Goal: Navigation & Orientation: Understand site structure

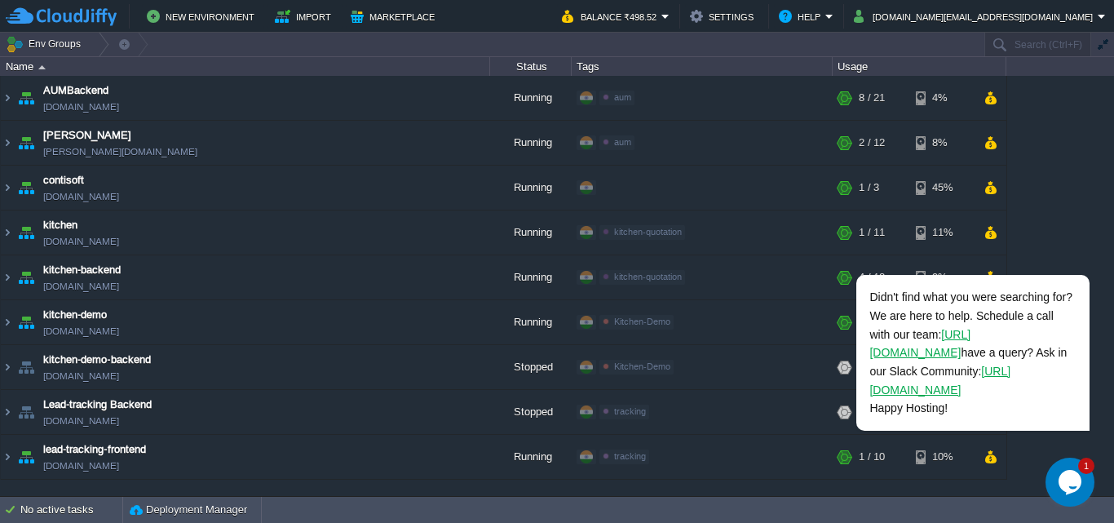
click at [1064, 483] on icon "Chat widget" at bounding box center [1069, 482] width 23 height 24
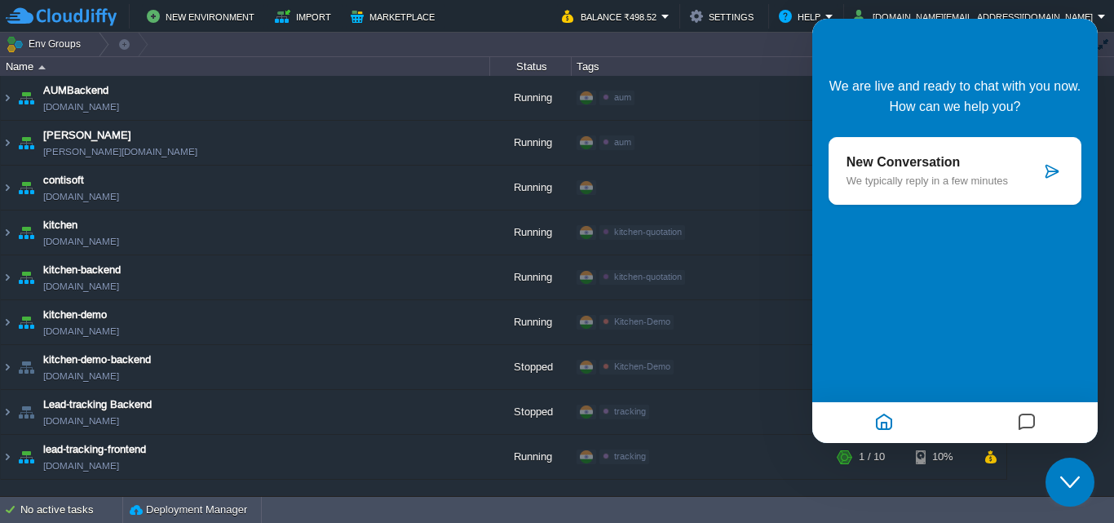
click at [927, 168] on p "New Conversation" at bounding box center [943, 162] width 194 height 15
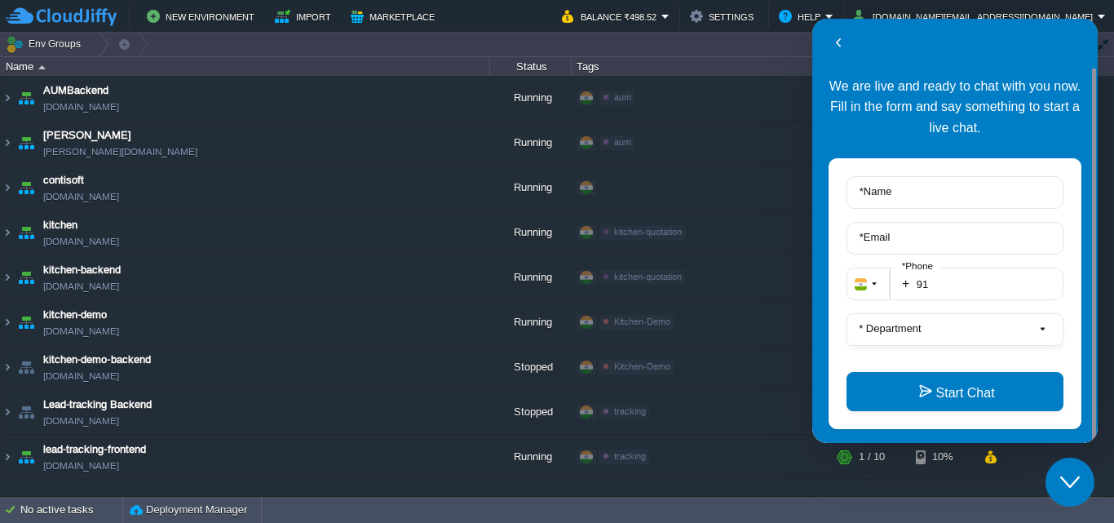
scroll to position [22, 0]
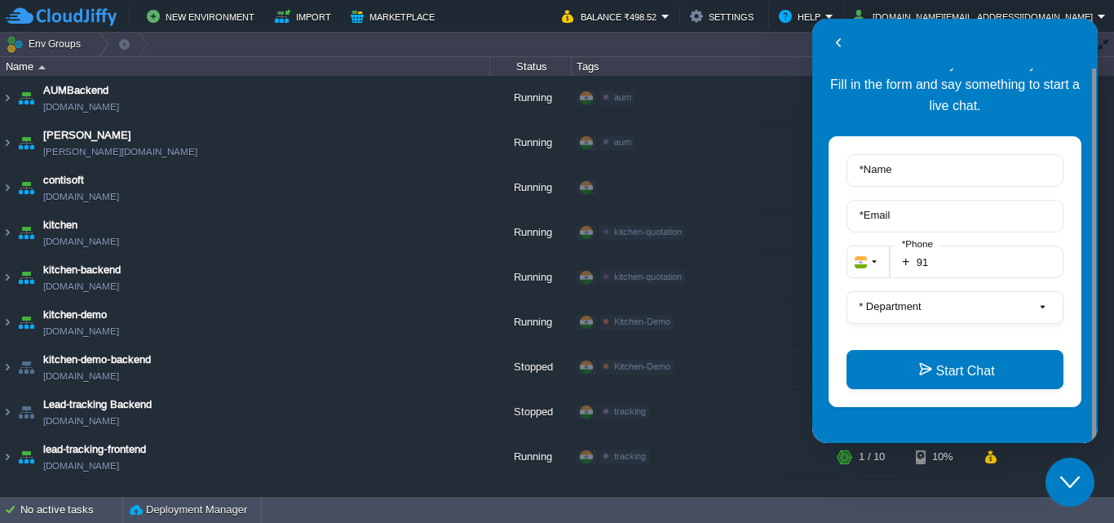
click at [1080, 479] on div "Close Chat This icon closes the chat window." at bounding box center [1069, 482] width 49 height 20
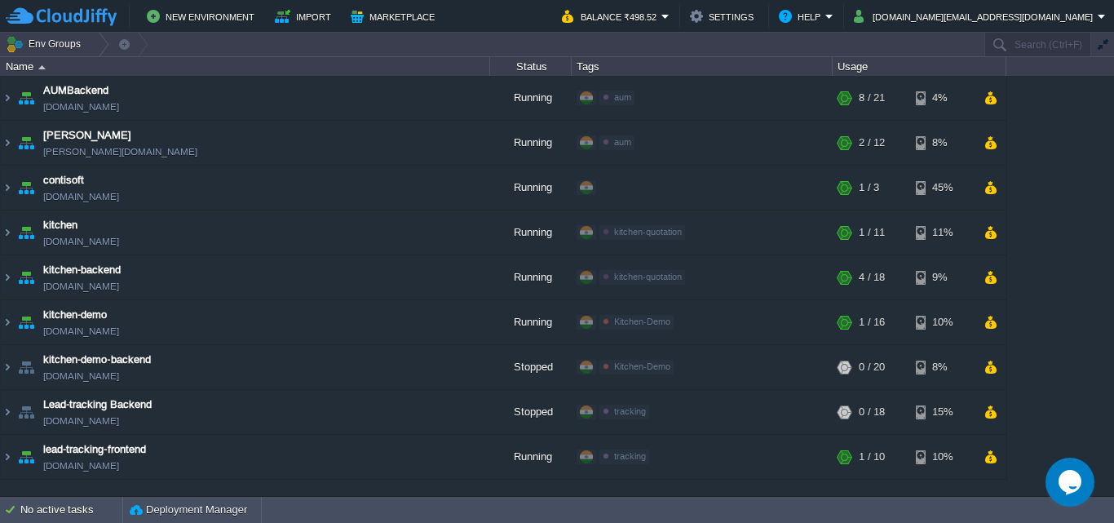
click at [22, 67] on div "Name" at bounding box center [246, 66] width 488 height 19
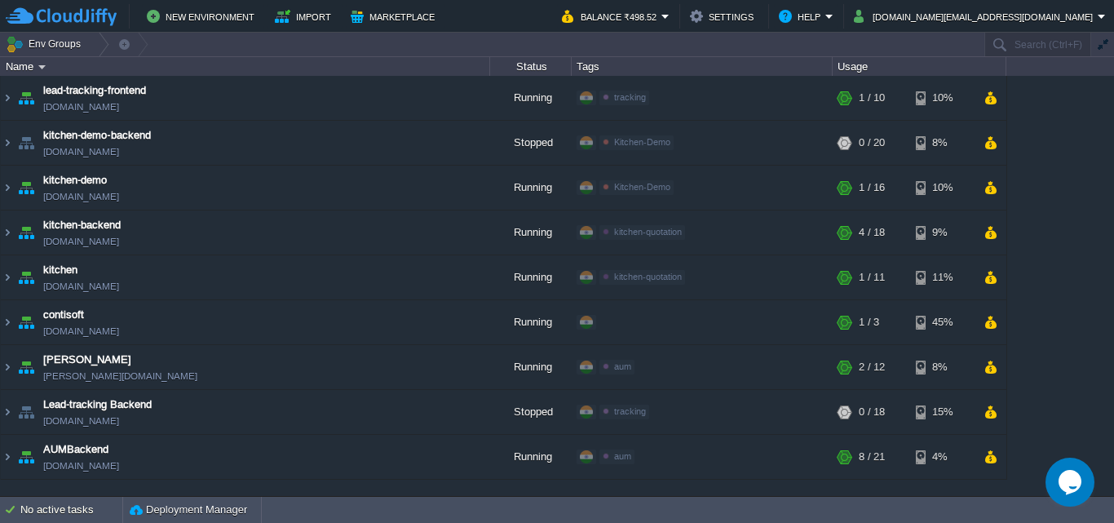
click at [22, 67] on div "Name" at bounding box center [246, 66] width 488 height 19
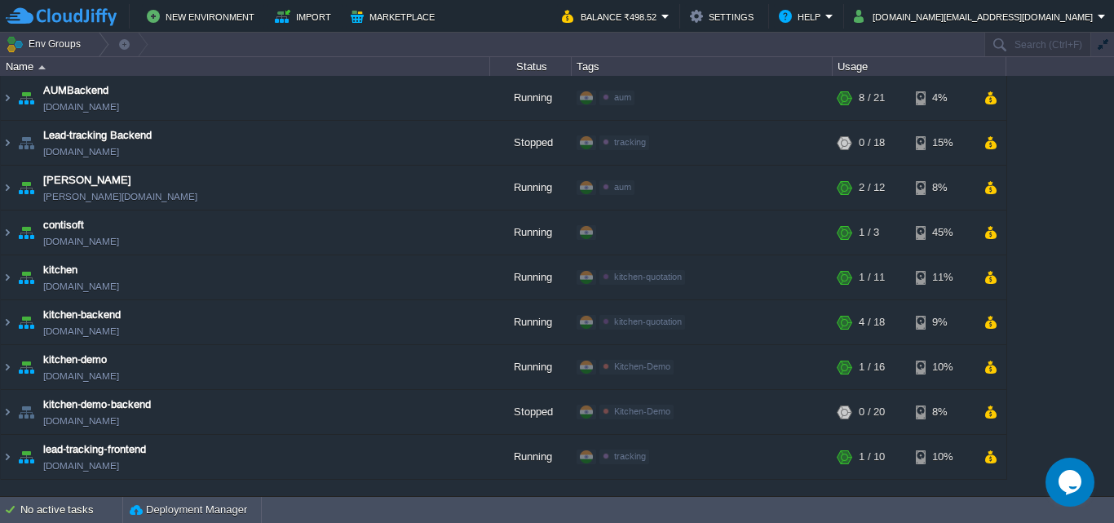
click at [22, 67] on div "Name" at bounding box center [246, 66] width 488 height 19
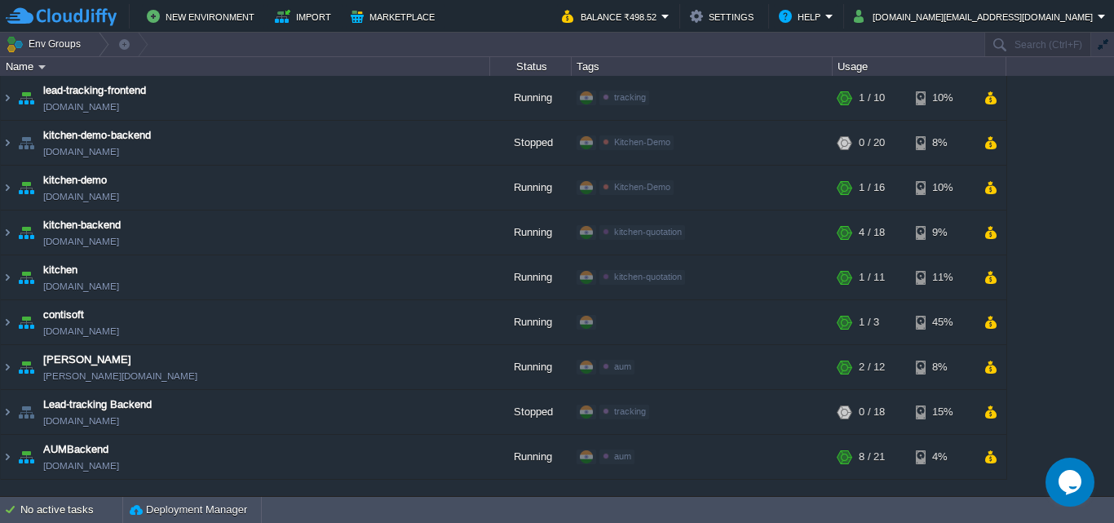
click at [22, 67] on div "Name" at bounding box center [246, 66] width 488 height 19
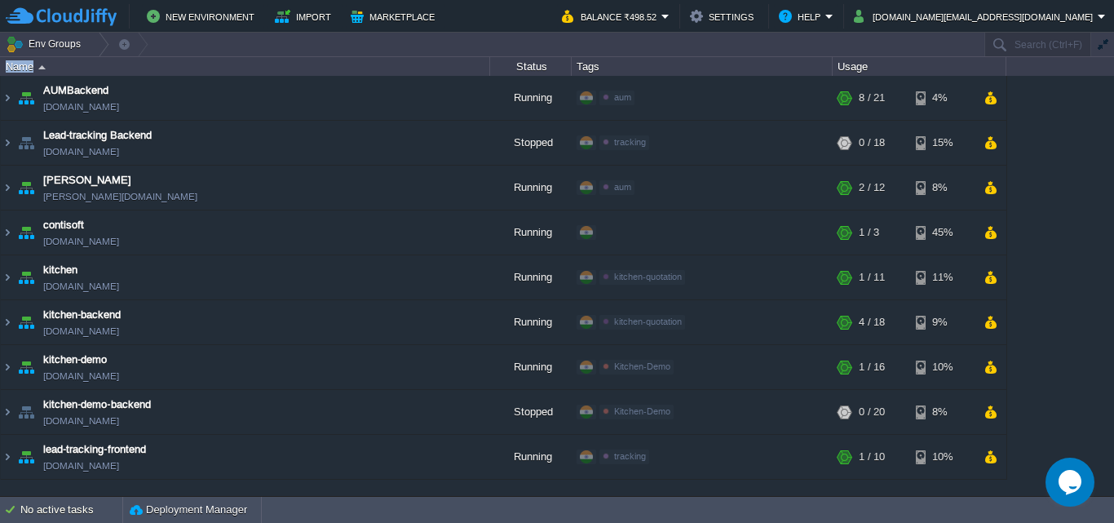
click at [22, 67] on div "Name" at bounding box center [246, 66] width 488 height 19
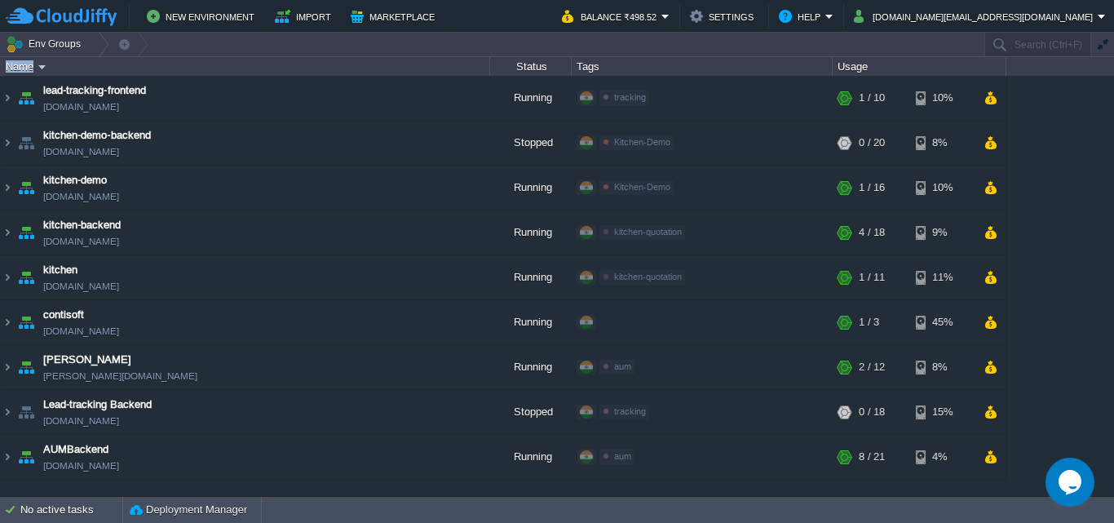
click at [22, 67] on div "Name" at bounding box center [246, 66] width 488 height 19
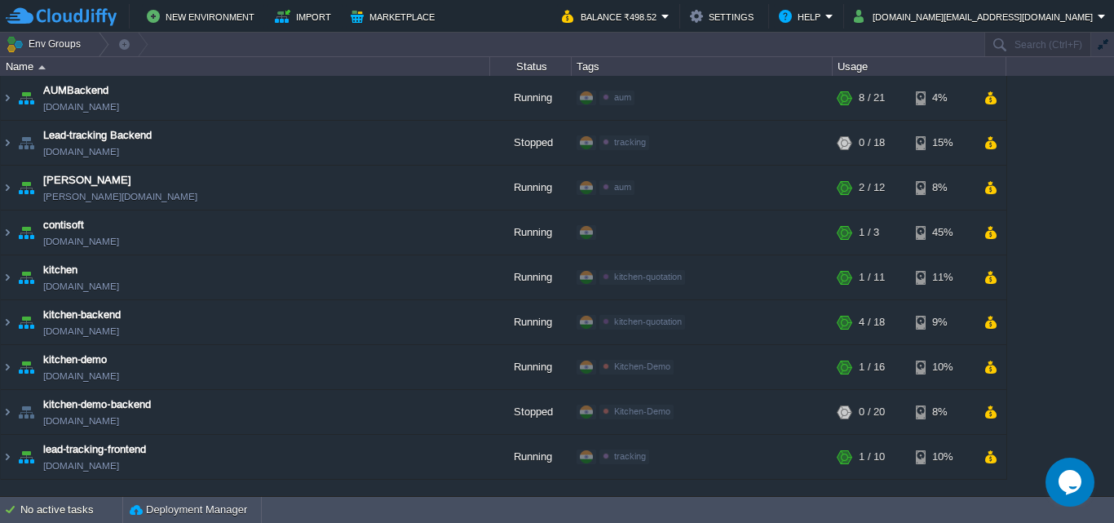
click at [22, 67] on div "Name" at bounding box center [246, 66] width 488 height 19
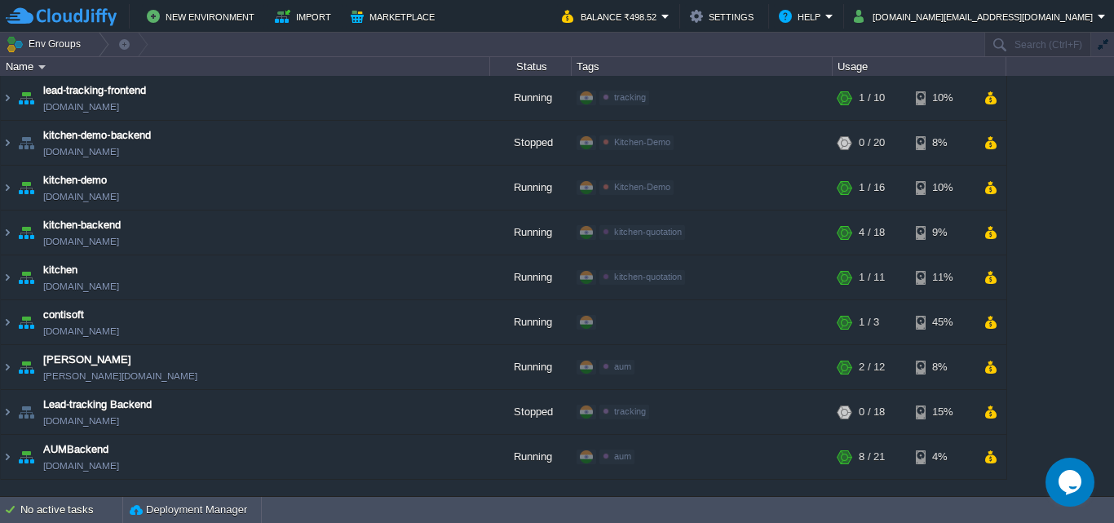
click at [22, 67] on div "Name" at bounding box center [246, 66] width 488 height 19
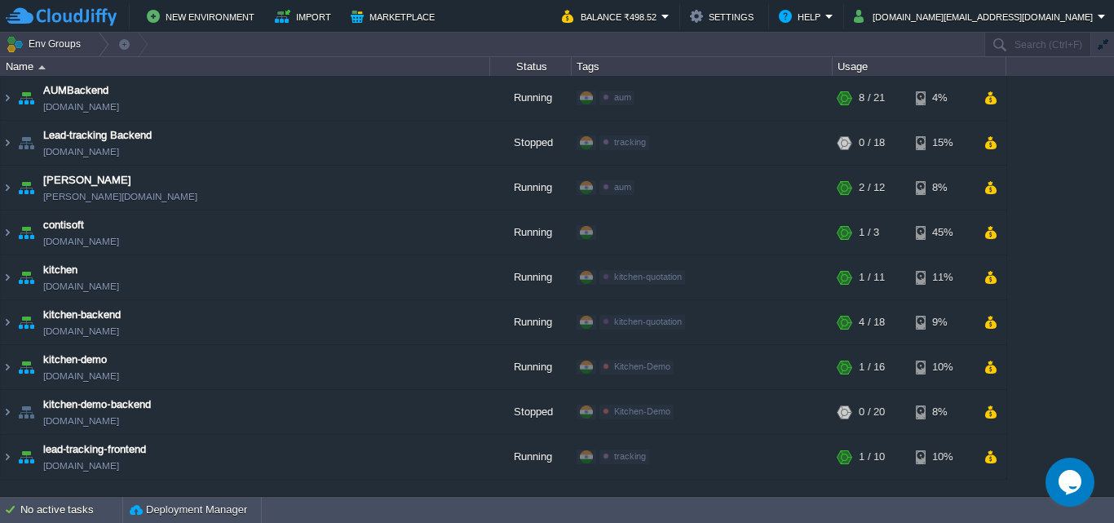
click at [22, 67] on div "Name" at bounding box center [246, 66] width 488 height 19
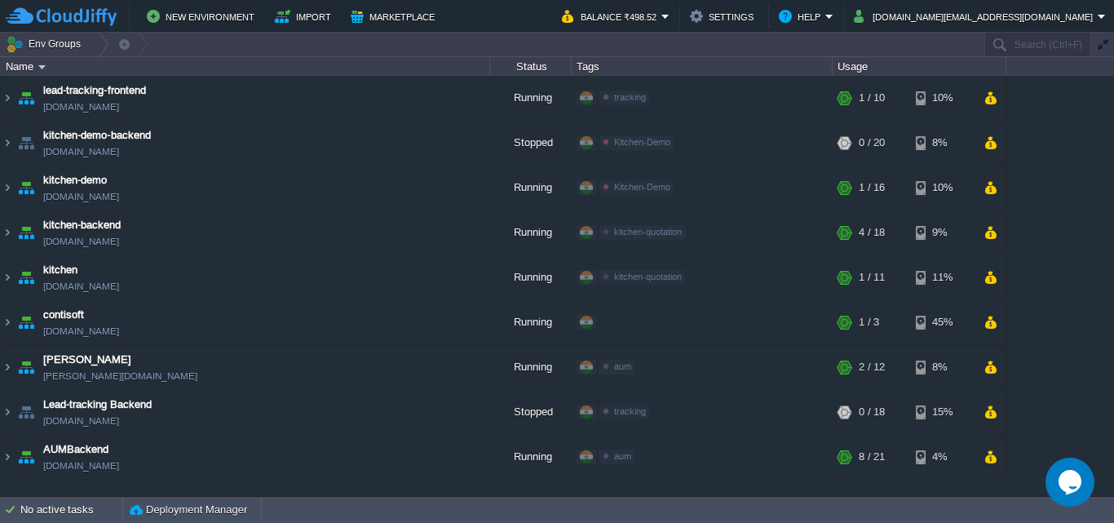
click at [22, 67] on div "Name" at bounding box center [246, 66] width 488 height 19
